Goal: Information Seeking & Learning: Check status

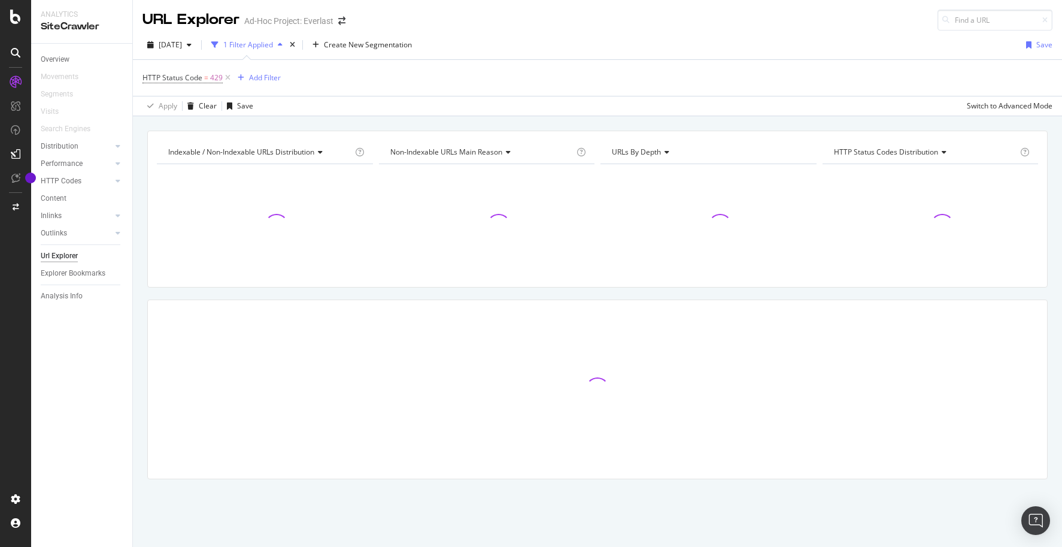
click at [1047, 17] on icon at bounding box center [1044, 20] width 5 height 7
